Goal: Information Seeking & Learning: Learn about a topic

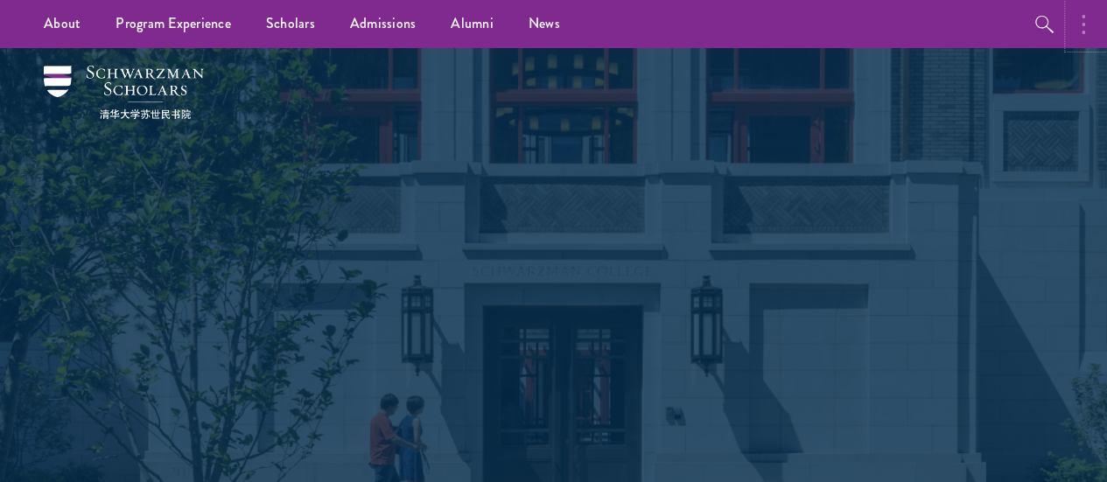
click at [1084, 27] on icon "button" at bounding box center [1084, 24] width 4 height 21
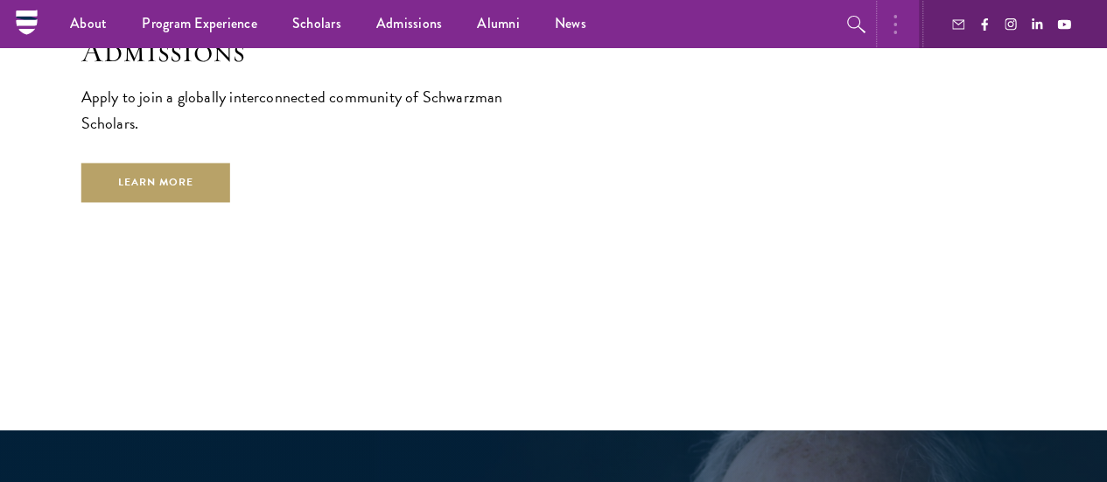
scroll to position [2820, 0]
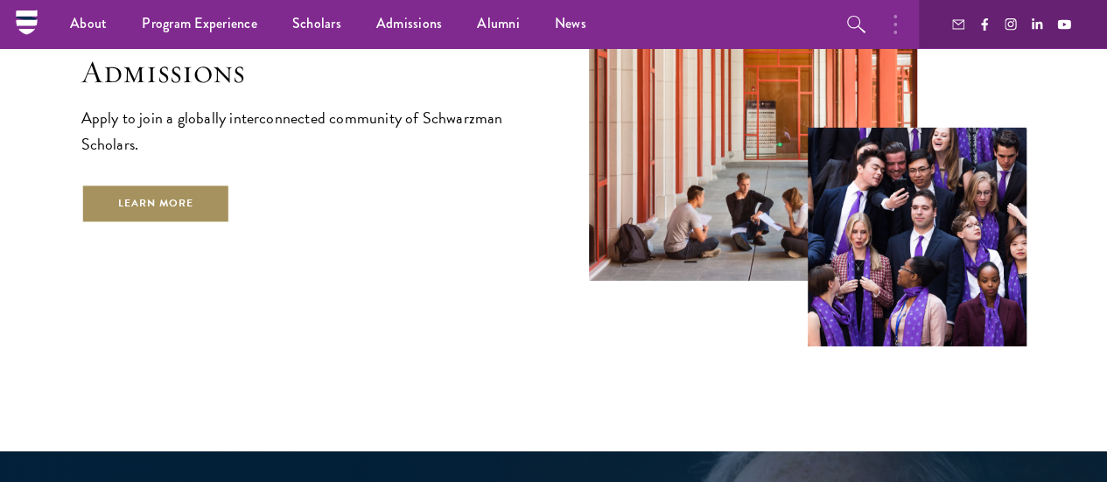
click at [231, 197] on link "Learn More" at bounding box center [156, 203] width 150 height 39
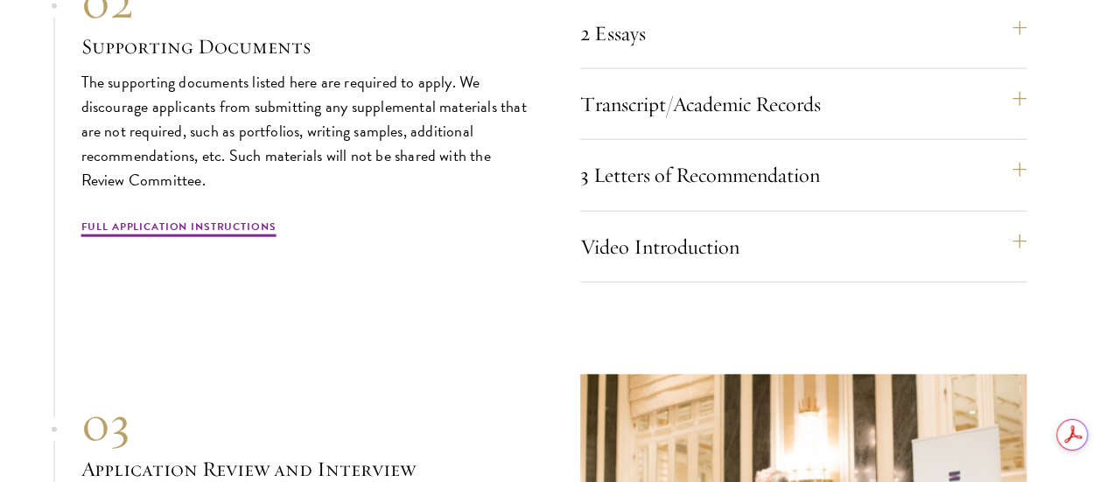
drag, startPoint x: 1112, startPoint y: 32, endPoint x: 1109, endPoint y: 297, distance: 265.2
